Goal: Transaction & Acquisition: Purchase product/service

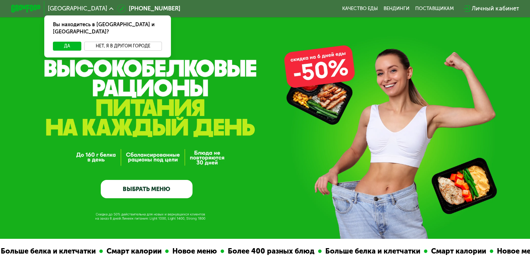
click at [95, 42] on button "Нет, я в другом городе" at bounding box center [123, 46] width 78 height 9
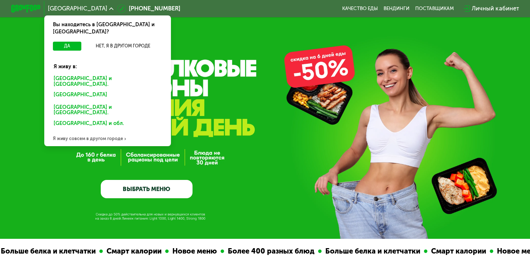
click at [70, 74] on div "Санкт-Петербурге и обл." at bounding box center [108, 81] width 118 height 15
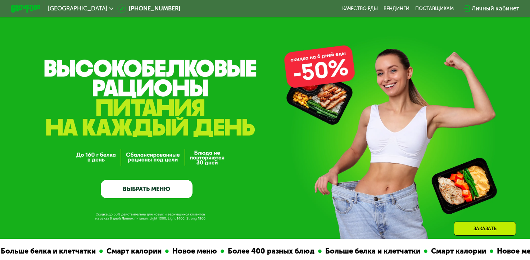
scroll to position [41, 0]
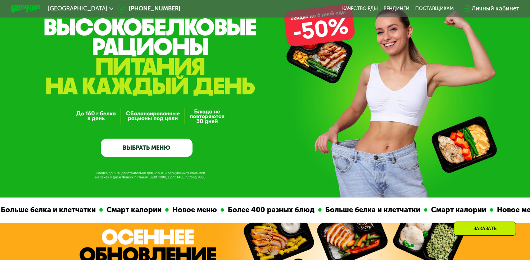
click at [121, 150] on link "ВЫБРАТЬ МЕНЮ" at bounding box center [147, 148] width 92 height 18
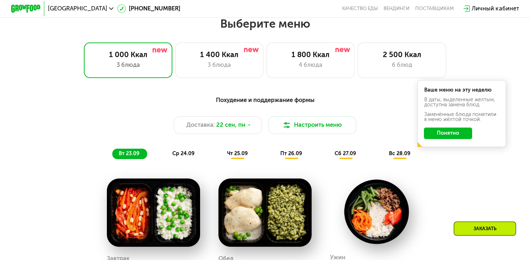
scroll to position [469, 0]
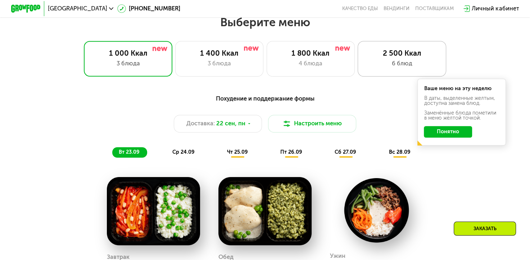
click at [381, 68] on div "6 блюд" at bounding box center [401, 63] width 73 height 9
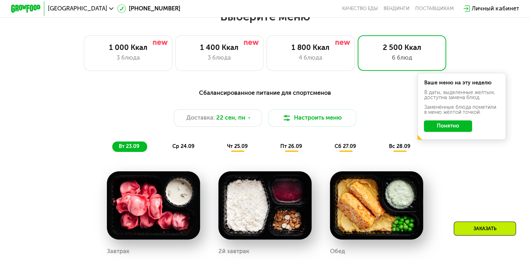
scroll to position [474, 0]
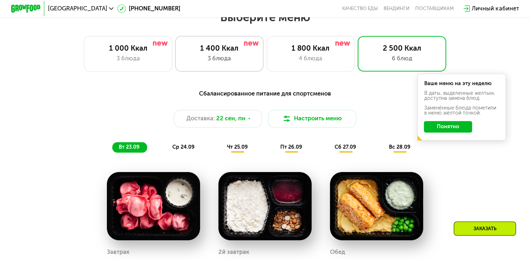
click at [202, 60] on div "3 блюда" at bounding box center [219, 58] width 73 height 9
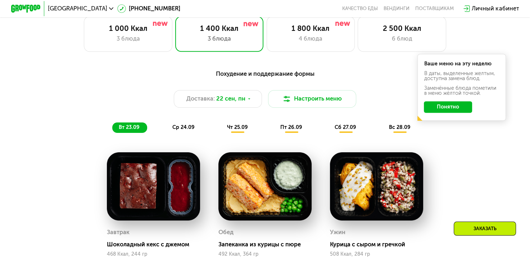
scroll to position [491, 0]
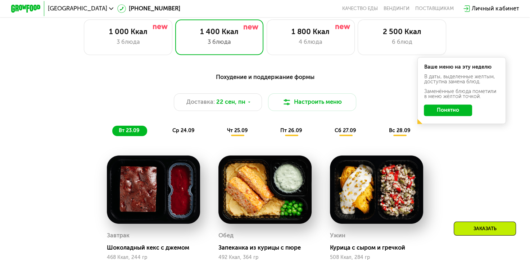
click at [232, 134] on span "чт 25.09" at bounding box center [237, 131] width 21 height 6
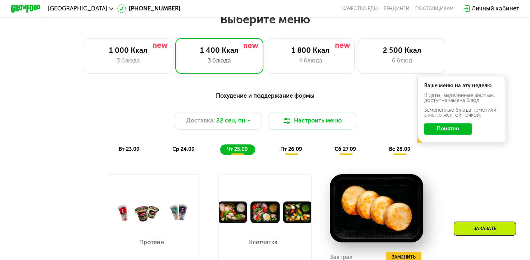
scroll to position [471, 0]
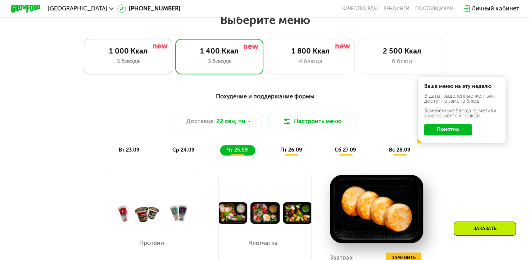
click at [144, 70] on div "1 000 Ккал 3 блюда" at bounding box center [128, 56] width 88 height 35
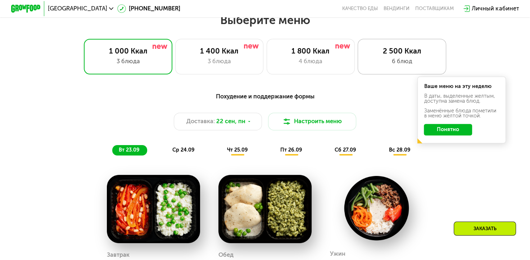
click at [403, 45] on div "2 500 Ккал 6 блюд" at bounding box center [402, 56] width 88 height 35
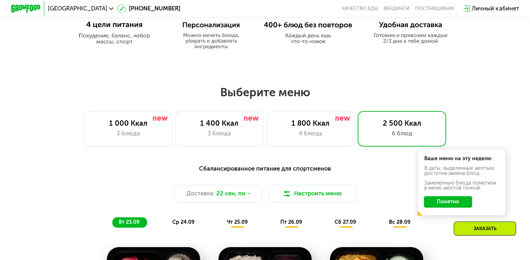
scroll to position [368, 0]
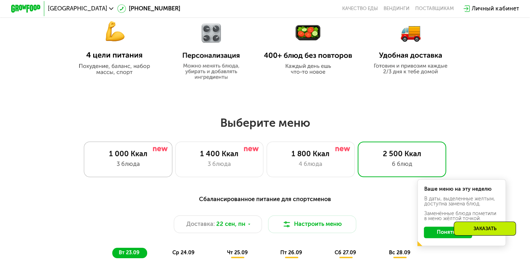
click at [125, 165] on div "3 блюда" at bounding box center [128, 164] width 73 height 9
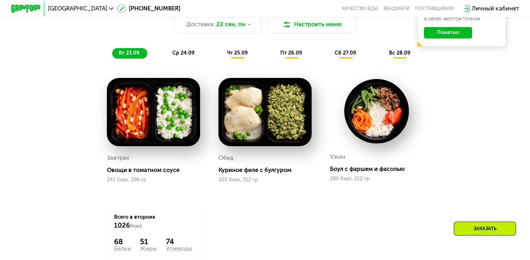
scroll to position [567, 0]
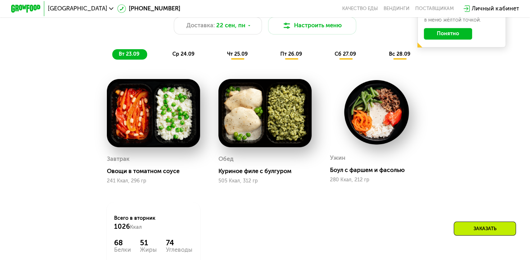
click at [236, 55] on span "чт 25.09" at bounding box center [237, 54] width 21 height 6
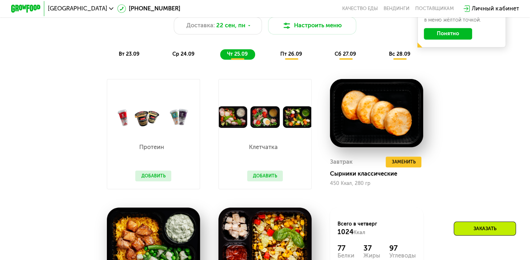
click at [163, 182] on button "Добавить" at bounding box center [153, 176] width 36 height 11
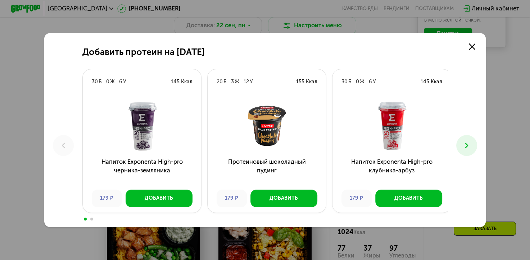
click at [466, 147] on icon at bounding box center [466, 145] width 9 height 9
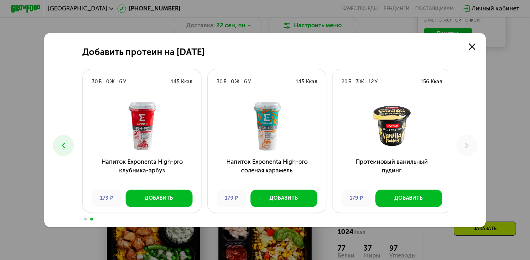
click at [65, 144] on icon at bounding box center [63, 145] width 9 height 9
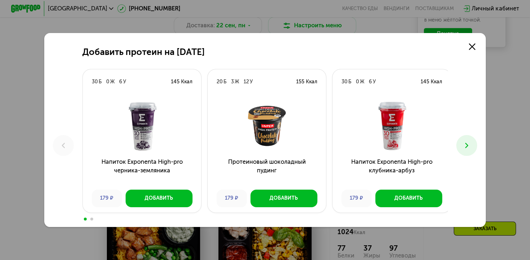
click at [466, 145] on icon at bounding box center [466, 145] width 9 height 9
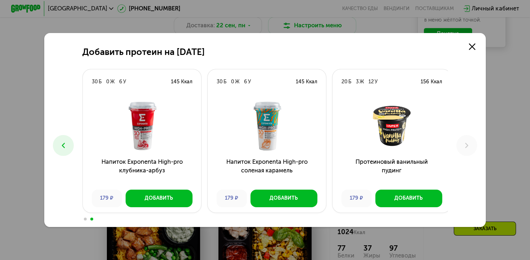
click at [62, 146] on icon at bounding box center [63, 145] width 9 height 9
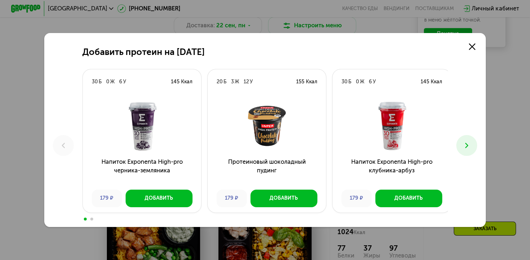
click at [468, 146] on icon at bounding box center [466, 145] width 9 height 9
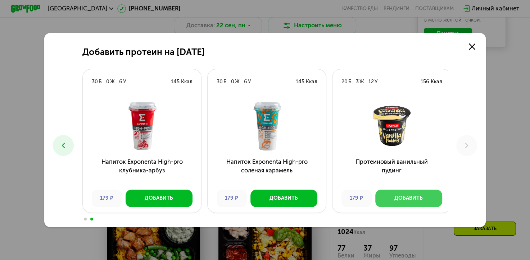
click at [394, 196] on div "Добавить" at bounding box center [408, 198] width 28 height 7
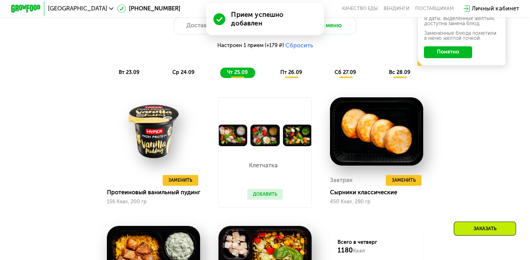
click at [258, 196] on button "Добавить" at bounding box center [265, 194] width 36 height 11
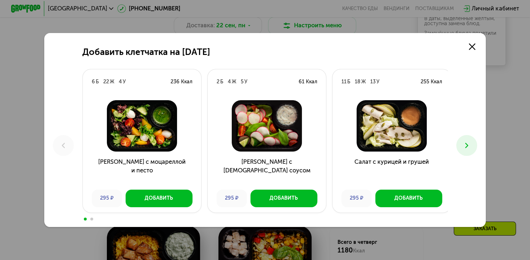
click at [470, 151] on button at bounding box center [466, 145] width 21 height 21
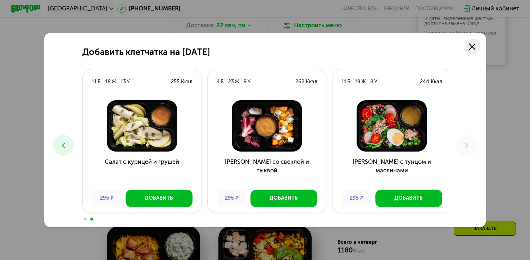
click at [471, 44] on use at bounding box center [472, 47] width 6 height 6
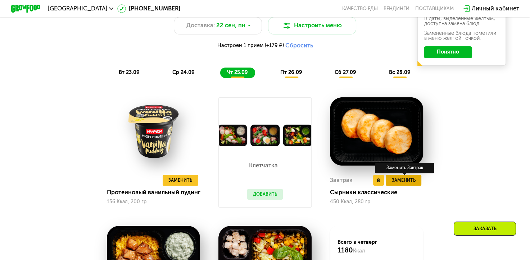
click at [394, 184] on span "Заменить" at bounding box center [404, 180] width 24 height 7
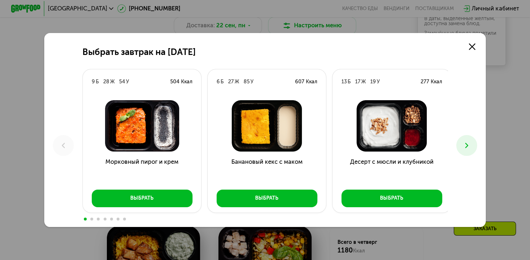
click at [468, 146] on use at bounding box center [466, 145] width 3 height 5
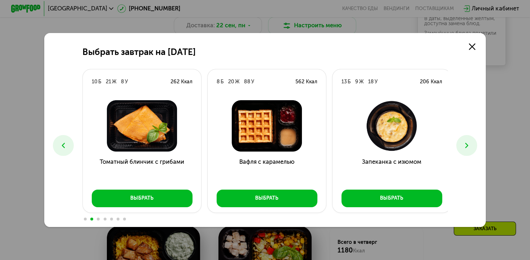
click at [466, 142] on icon at bounding box center [466, 145] width 9 height 9
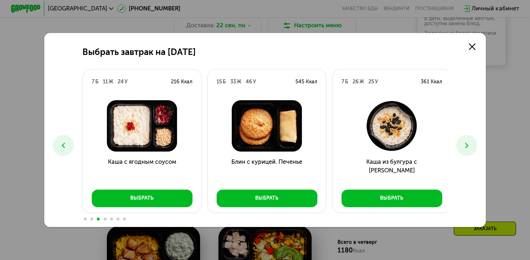
click at [466, 142] on icon at bounding box center [466, 145] width 9 height 9
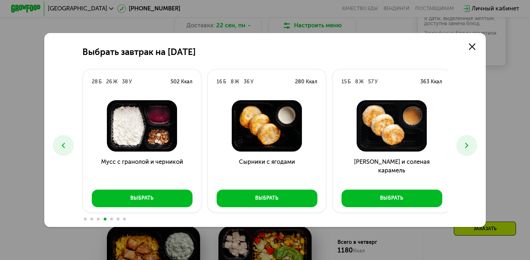
click at [466, 142] on icon at bounding box center [466, 145] width 9 height 9
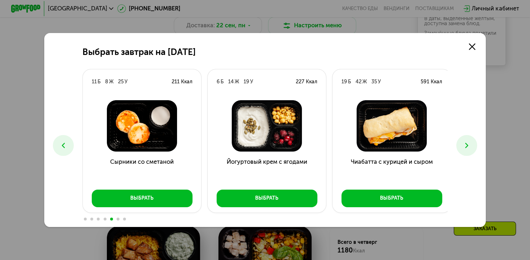
click at [466, 142] on icon at bounding box center [466, 145] width 9 height 9
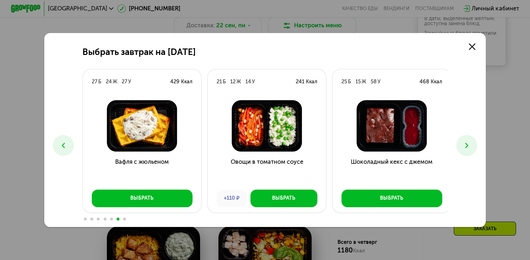
click at [466, 142] on icon at bounding box center [466, 145] width 9 height 9
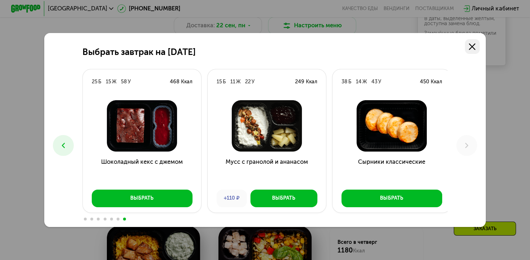
click at [473, 44] on use at bounding box center [472, 47] width 6 height 6
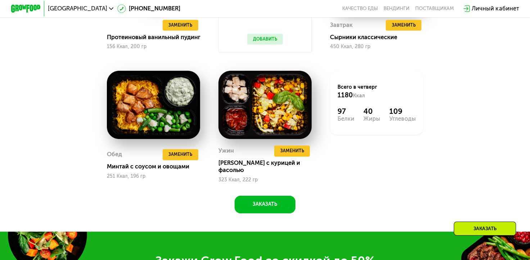
scroll to position [722, 0]
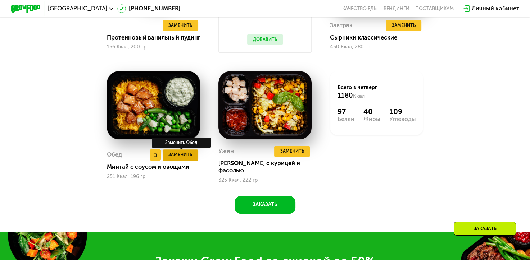
click at [178, 159] on span "Заменить" at bounding box center [180, 154] width 24 height 7
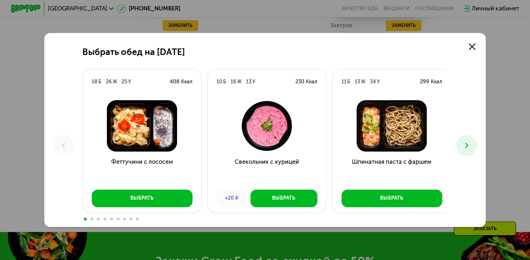
click at [465, 146] on icon at bounding box center [466, 145] width 9 height 9
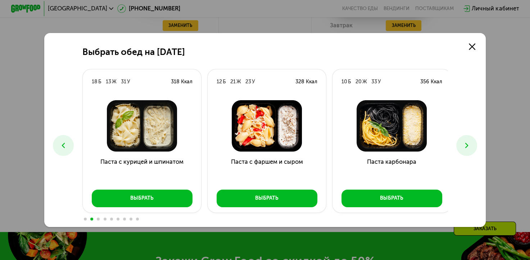
click at [465, 146] on icon at bounding box center [466, 145] width 9 height 9
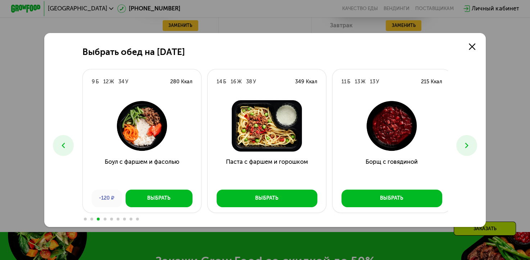
click at [465, 146] on icon at bounding box center [466, 145] width 9 height 9
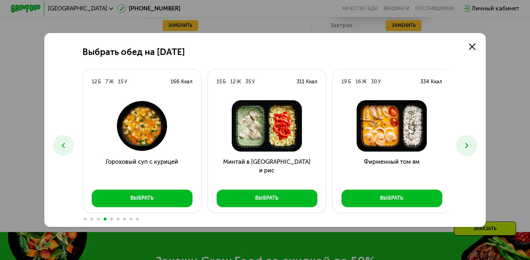
click at [465, 146] on icon at bounding box center [466, 145] width 9 height 9
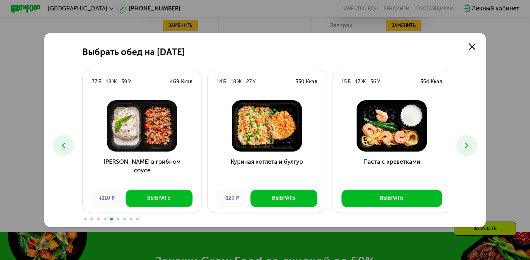
click at [465, 146] on icon at bounding box center [466, 145] width 9 height 9
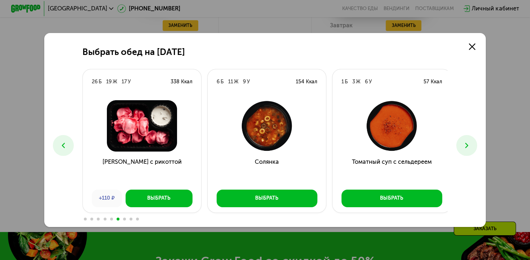
click at [465, 146] on icon at bounding box center [466, 145] width 9 height 9
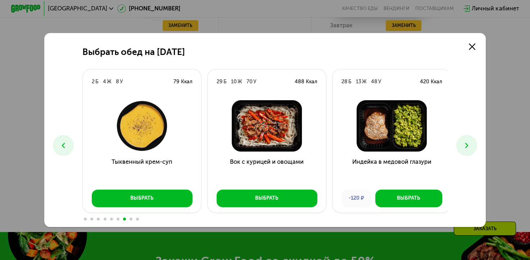
click at [465, 146] on icon at bounding box center [466, 145] width 9 height 9
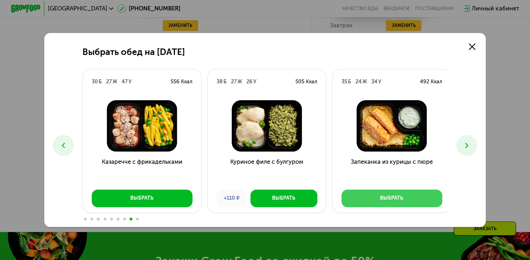
click at [377, 201] on button "Выбрать" at bounding box center [391, 199] width 101 height 18
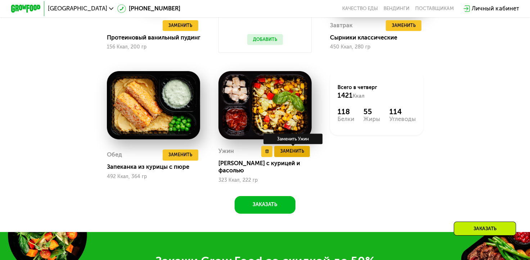
click at [290, 155] on span "Заменить" at bounding box center [292, 151] width 24 height 7
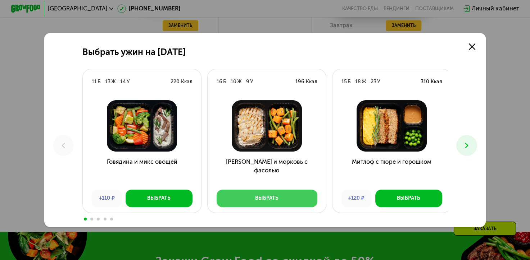
click at [277, 194] on button "Выбрать" at bounding box center [267, 199] width 101 height 18
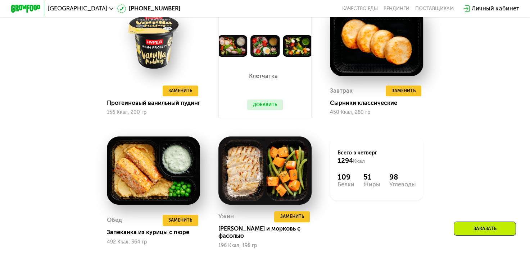
scroll to position [653, 0]
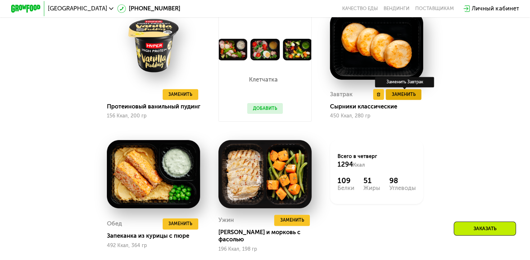
click at [399, 98] on span "Заменить" at bounding box center [404, 94] width 24 height 7
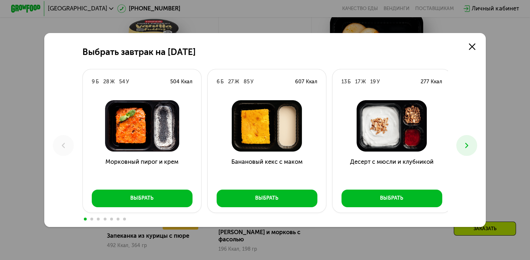
click at [464, 145] on icon at bounding box center [466, 145] width 9 height 9
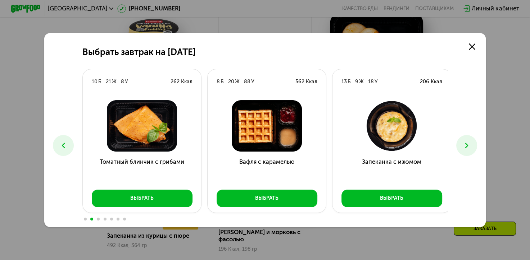
click at [464, 145] on icon at bounding box center [466, 145] width 9 height 9
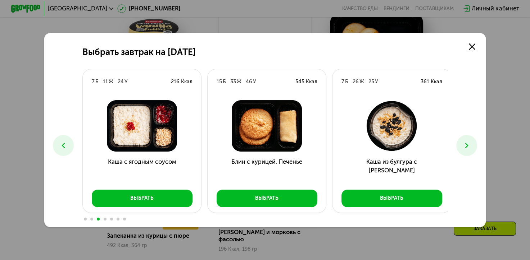
click at [464, 145] on icon at bounding box center [466, 145] width 9 height 9
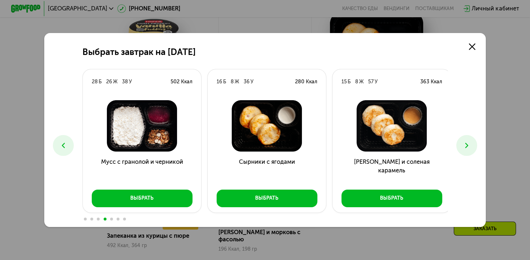
click at [464, 145] on icon at bounding box center [466, 145] width 9 height 9
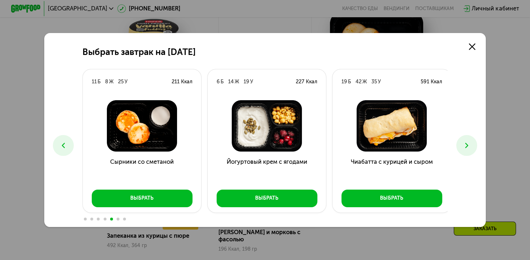
click at [464, 145] on icon at bounding box center [466, 145] width 9 height 9
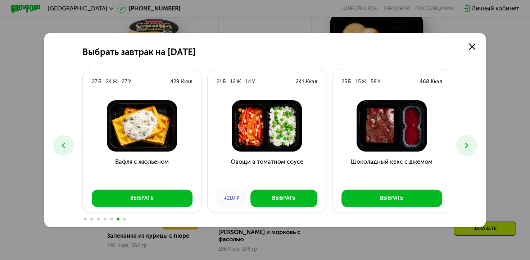
click at [464, 145] on icon at bounding box center [466, 145] width 9 height 9
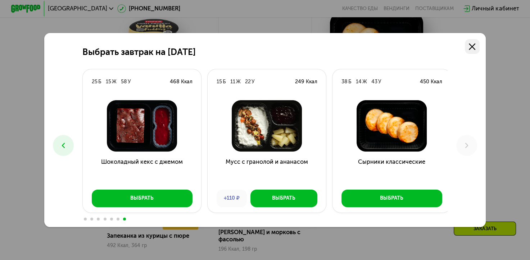
click at [472, 44] on use at bounding box center [472, 47] width 6 height 6
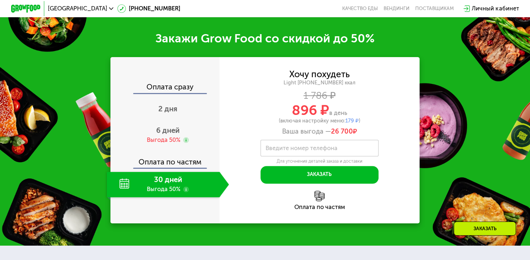
scroll to position [945, 0]
click at [173, 104] on div "2 дня" at bounding box center [168, 110] width 122 height 26
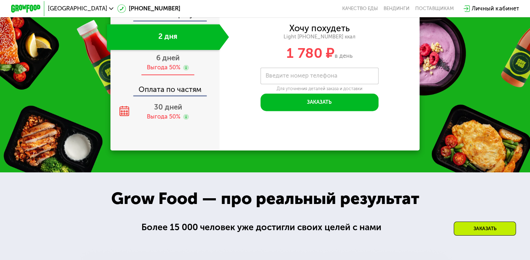
click at [173, 72] on div "Выгода 50%" at bounding box center [163, 68] width 33 height 8
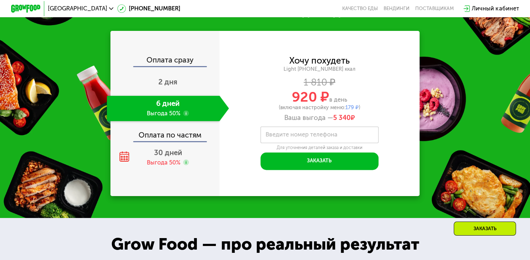
scroll to position [917, 0]
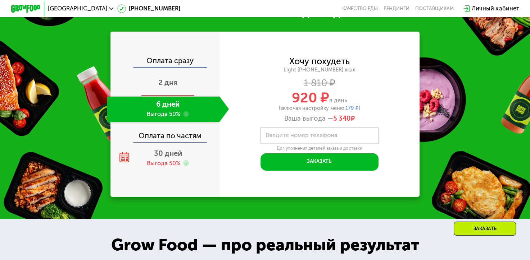
click at [162, 82] on div "2 дня" at bounding box center [168, 83] width 122 height 26
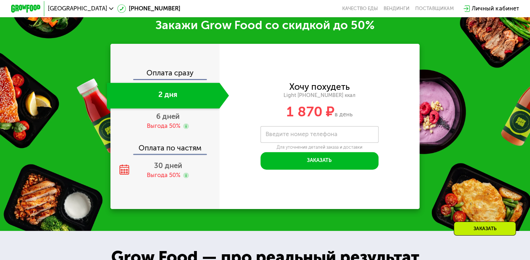
click at [162, 83] on div "2 дня" at bounding box center [163, 96] width 113 height 26
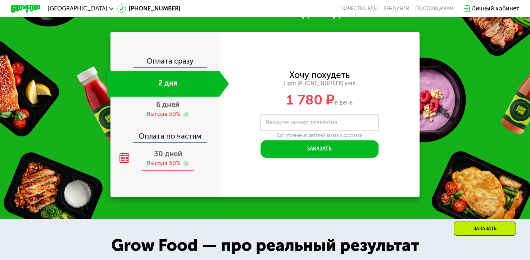
click at [163, 168] on div "Выгода 50%" at bounding box center [163, 164] width 33 height 8
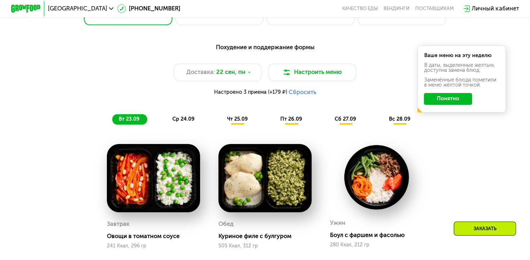
scroll to position [520, 0]
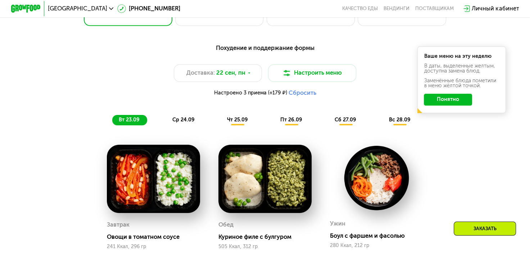
click at [233, 123] on span "чт 25.09" at bounding box center [237, 120] width 21 height 6
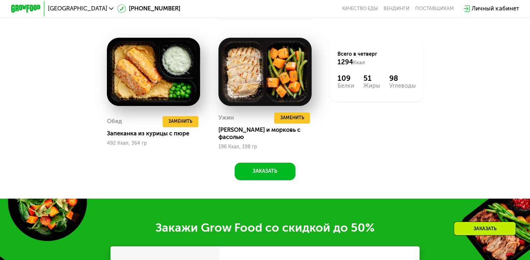
scroll to position [756, 0]
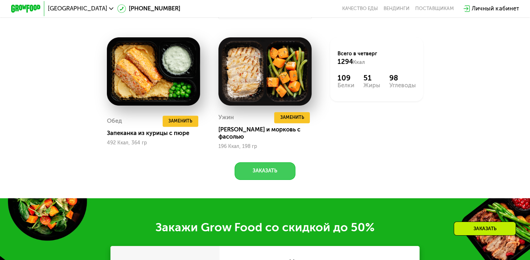
click at [268, 179] on button "Заказать" at bounding box center [265, 172] width 61 height 18
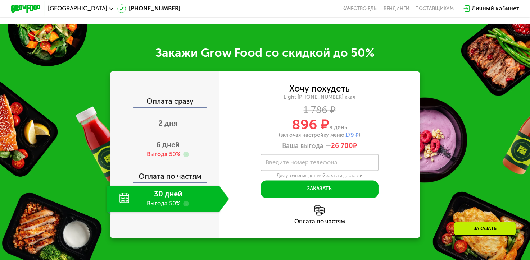
scroll to position [954, 0]
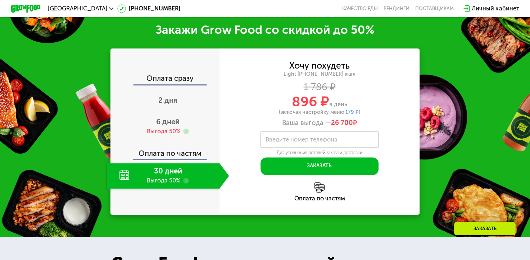
click at [176, 82] on div "Оплата сразу" at bounding box center [165, 80] width 108 height 10
click at [170, 101] on span "2 дня" at bounding box center [167, 100] width 19 height 9
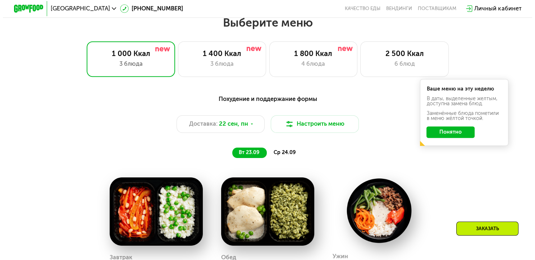
scroll to position [468, 0]
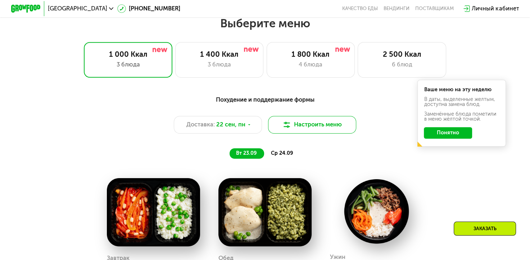
click at [300, 131] on button "Настроить меню" at bounding box center [312, 125] width 88 height 18
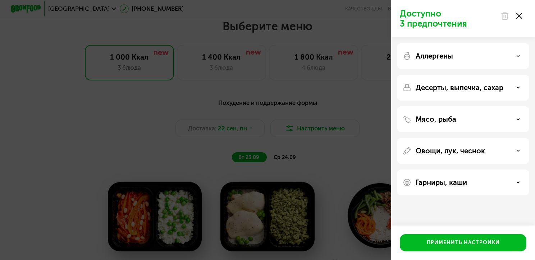
click at [445, 52] on p "Аллергены" at bounding box center [434, 56] width 37 height 9
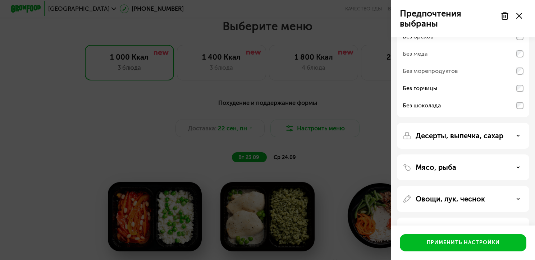
scroll to position [62, 0]
click at [460, 138] on p "Десерты, выпечка, сахар" at bounding box center [460, 135] width 88 height 9
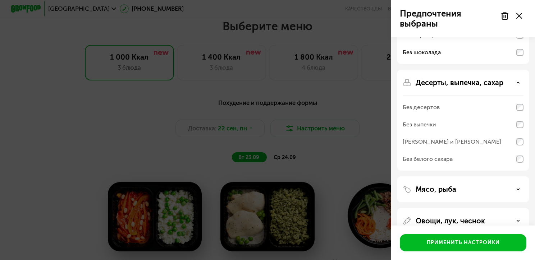
scroll to position [161, 0]
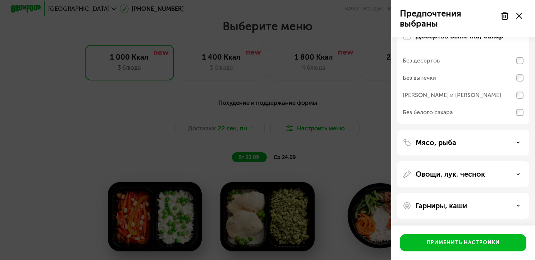
click at [473, 147] on div "Мясо, рыба" at bounding box center [463, 143] width 132 height 26
click at [436, 141] on p "Мясо, рыба" at bounding box center [436, 142] width 41 height 9
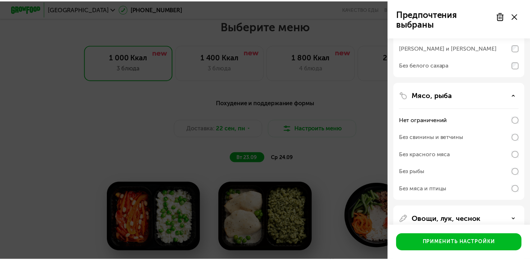
scroll to position [210, 0]
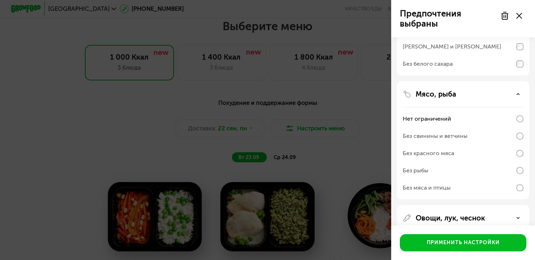
click at [450, 155] on div "Без красного мяса" at bounding box center [428, 153] width 51 height 9
click at [516, 149] on div "Без красного мяса" at bounding box center [463, 153] width 121 height 17
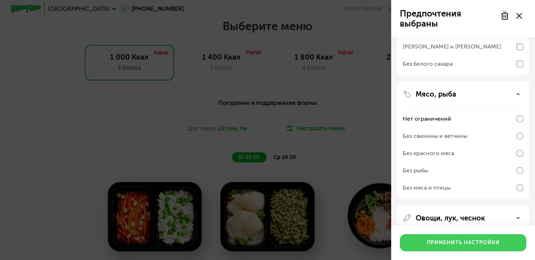
click at [454, 248] on button "Применить настройки" at bounding box center [463, 243] width 127 height 17
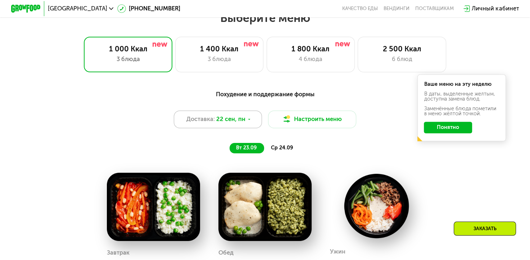
scroll to position [472, 0]
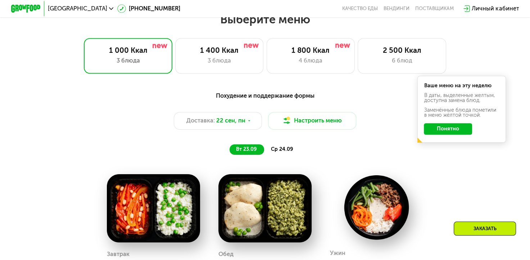
click at [275, 150] on span "ср 24.09" at bounding box center [282, 149] width 22 height 6
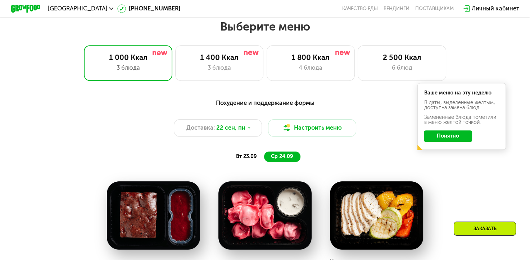
scroll to position [462, 0]
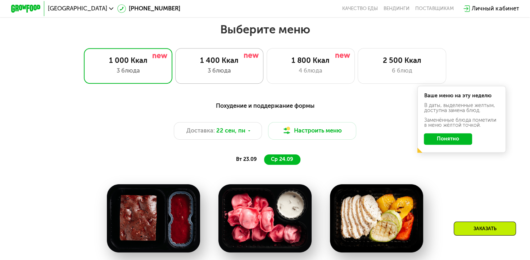
click at [203, 56] on div "1 400 Ккал 3 блюда" at bounding box center [219, 65] width 88 height 35
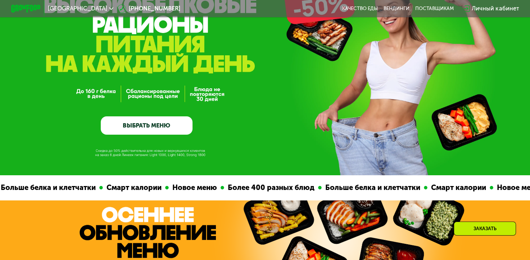
scroll to position [63, 0]
